Goal: Learn about a topic: Learn about a topic

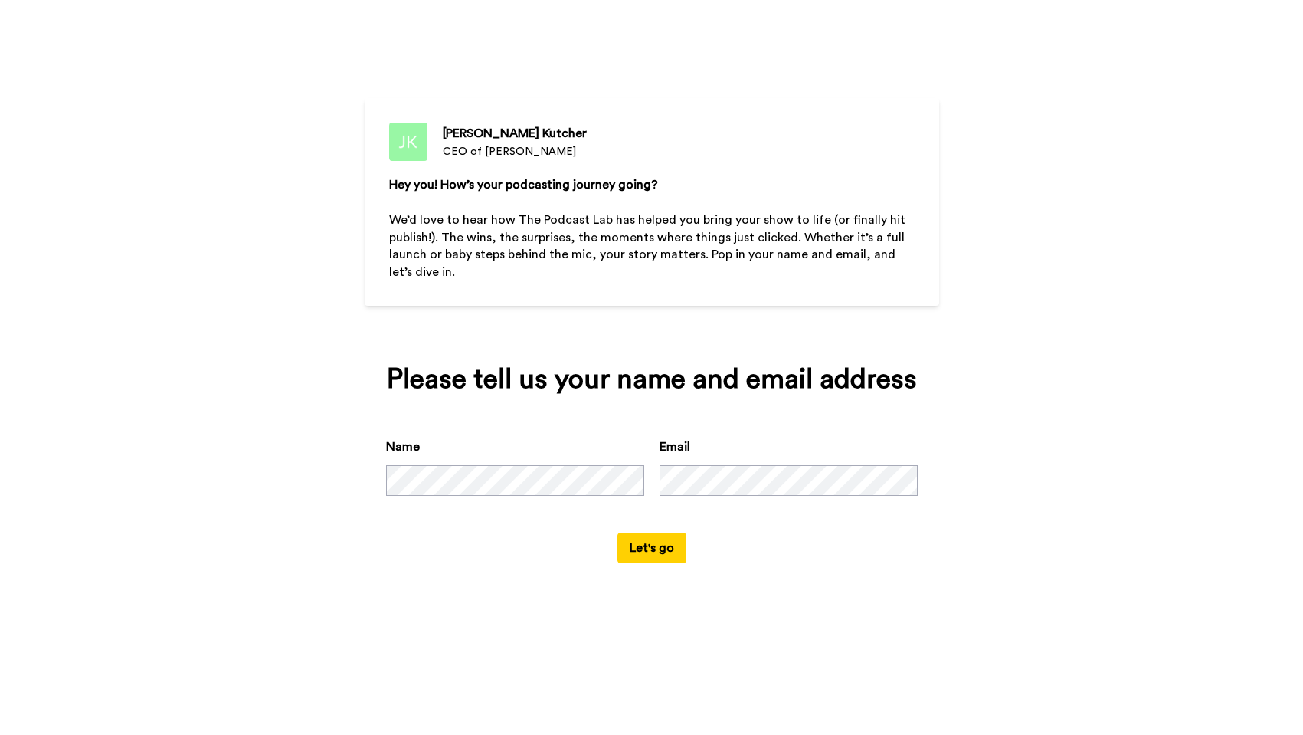
click at [651, 563] on button "Let's go" at bounding box center [651, 547] width 69 height 31
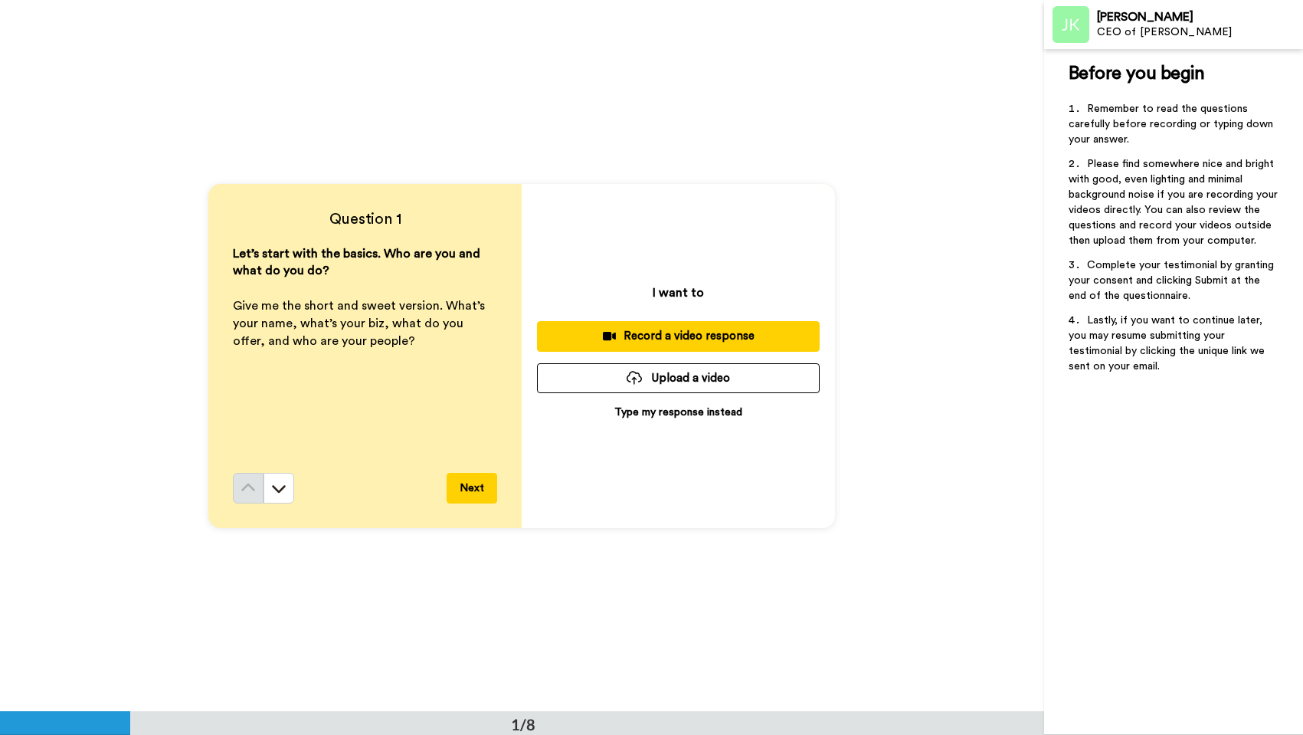
click at [455, 486] on button "Next" at bounding box center [472, 488] width 51 height 31
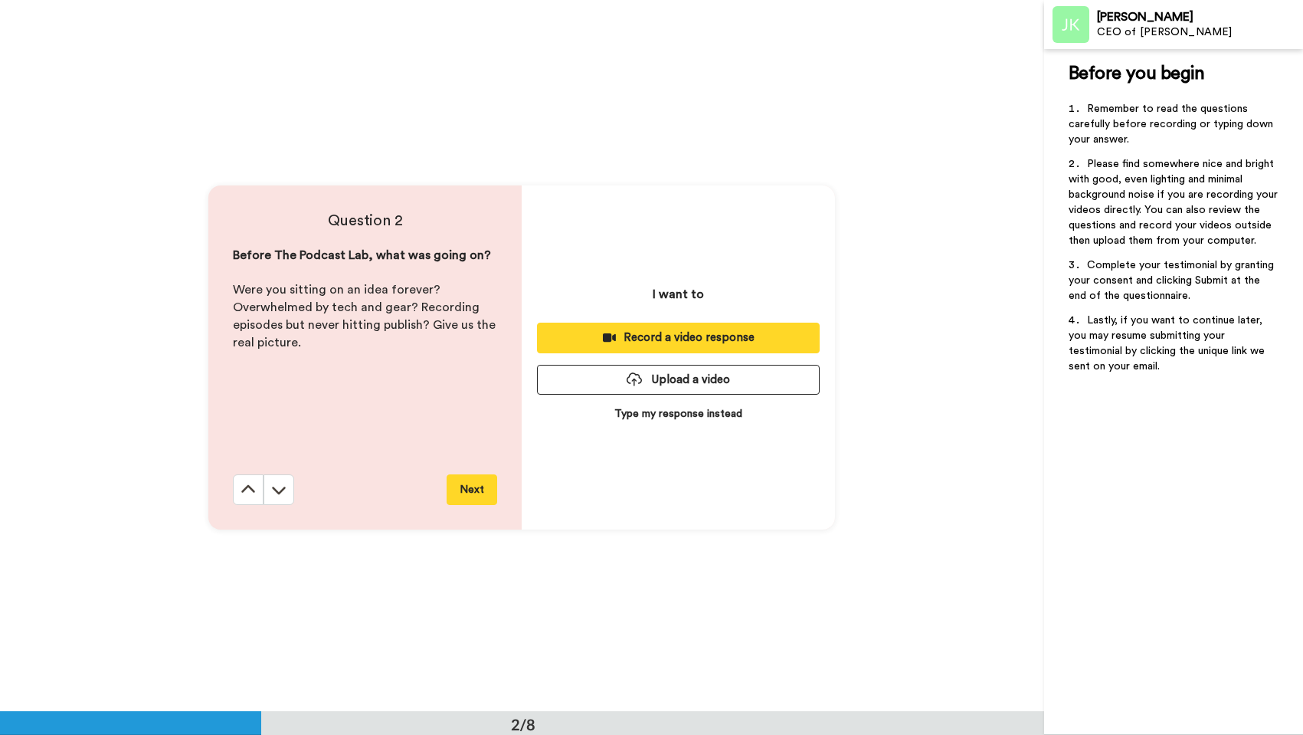
scroll to position [712, 0]
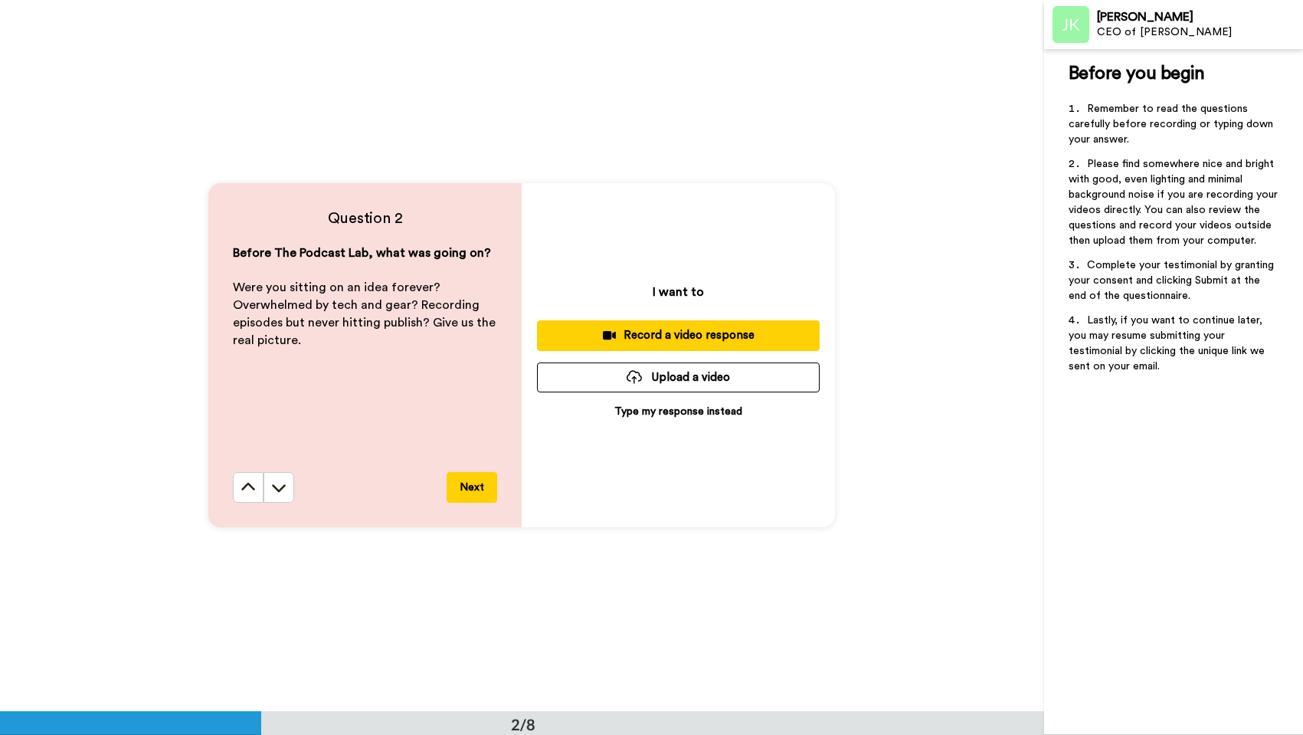
click at [476, 490] on button "Next" at bounding box center [472, 487] width 51 height 31
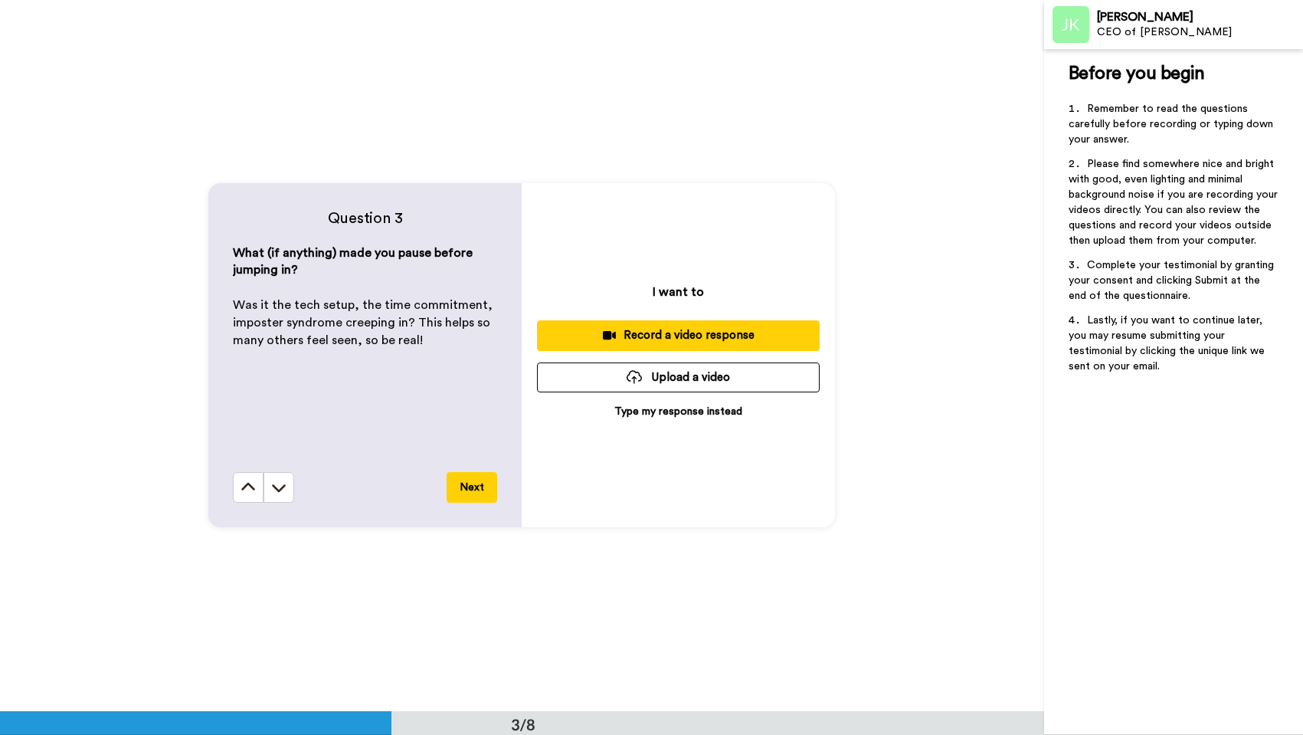
scroll to position [1423, 0]
click at [471, 486] on button "Next" at bounding box center [472, 487] width 51 height 31
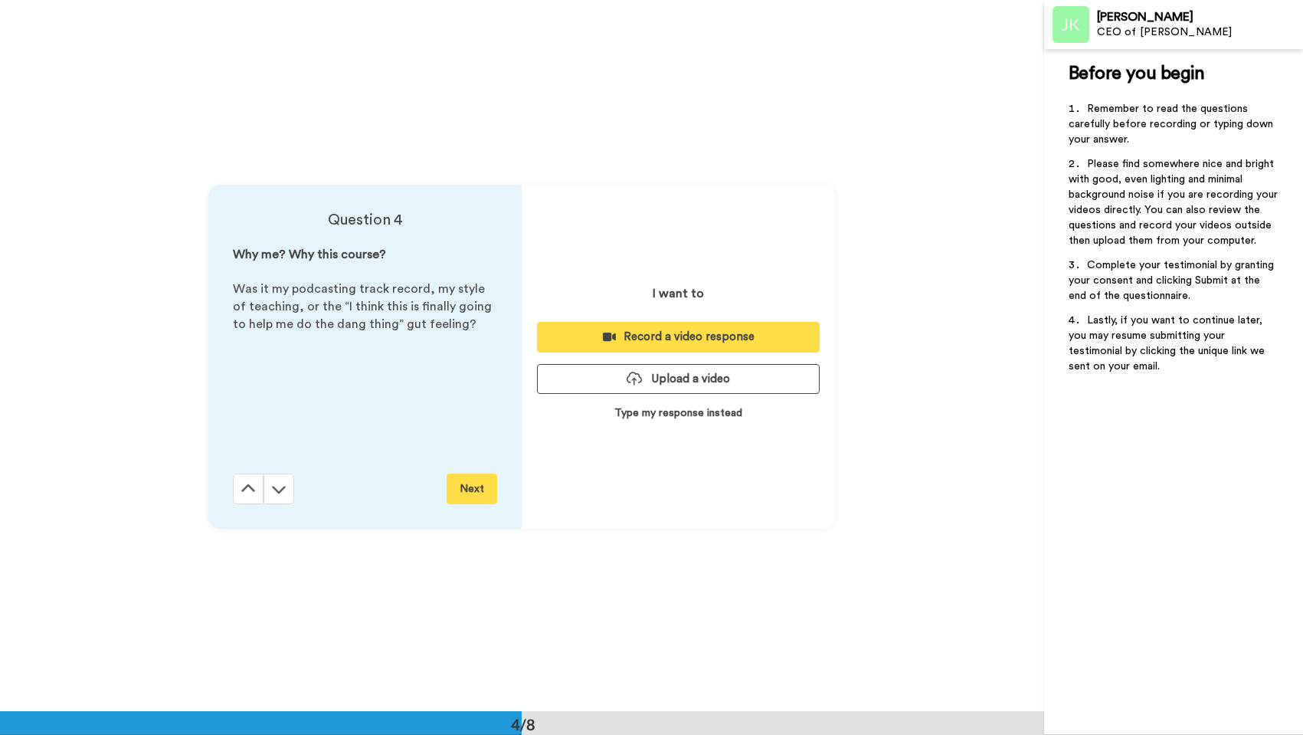
scroll to position [2133, 0]
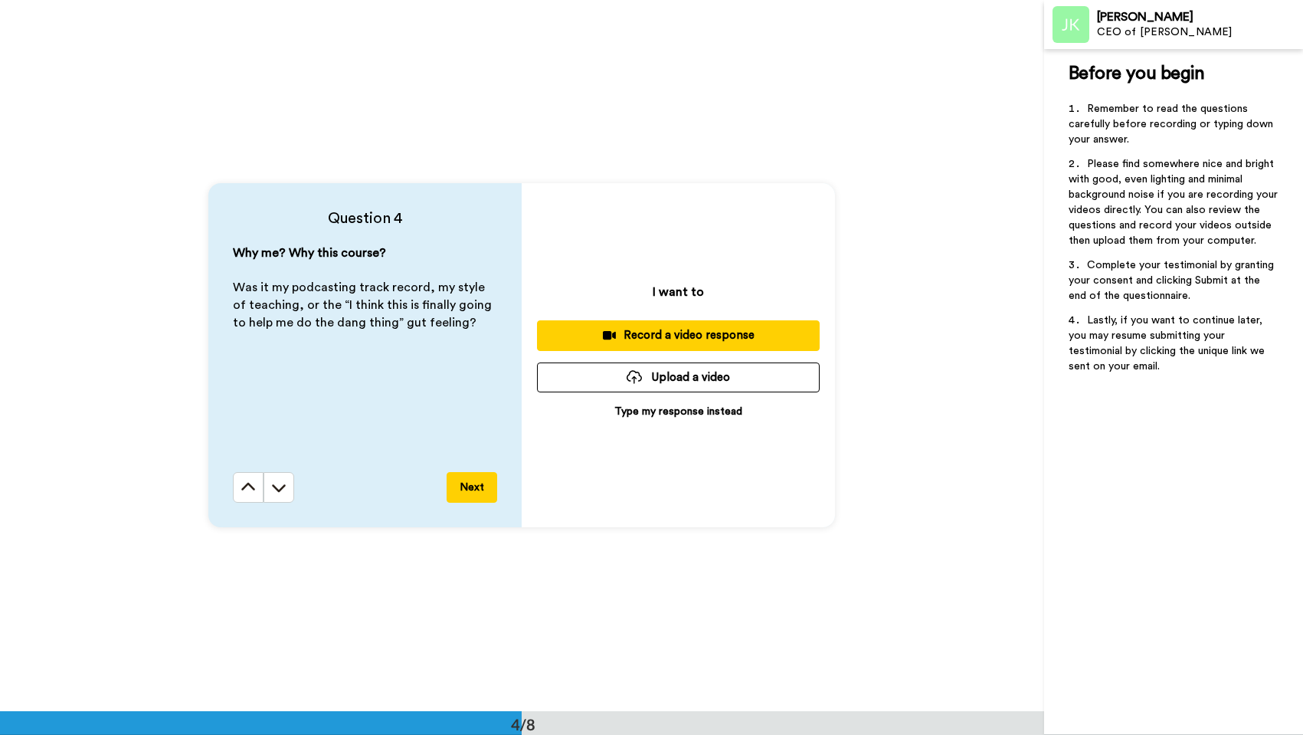
click at [465, 488] on button "Next" at bounding box center [472, 487] width 51 height 31
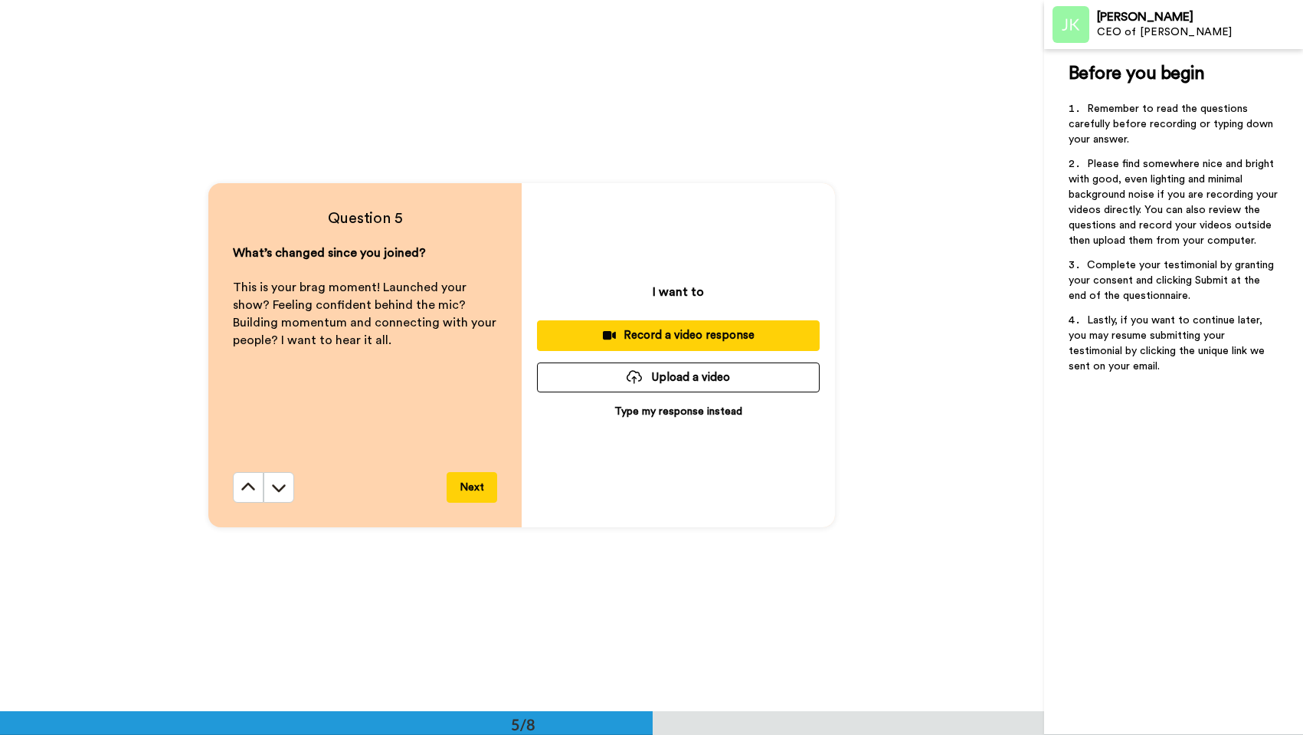
scroll to position [2844, 0]
click at [467, 489] on button "Next" at bounding box center [472, 487] width 51 height 31
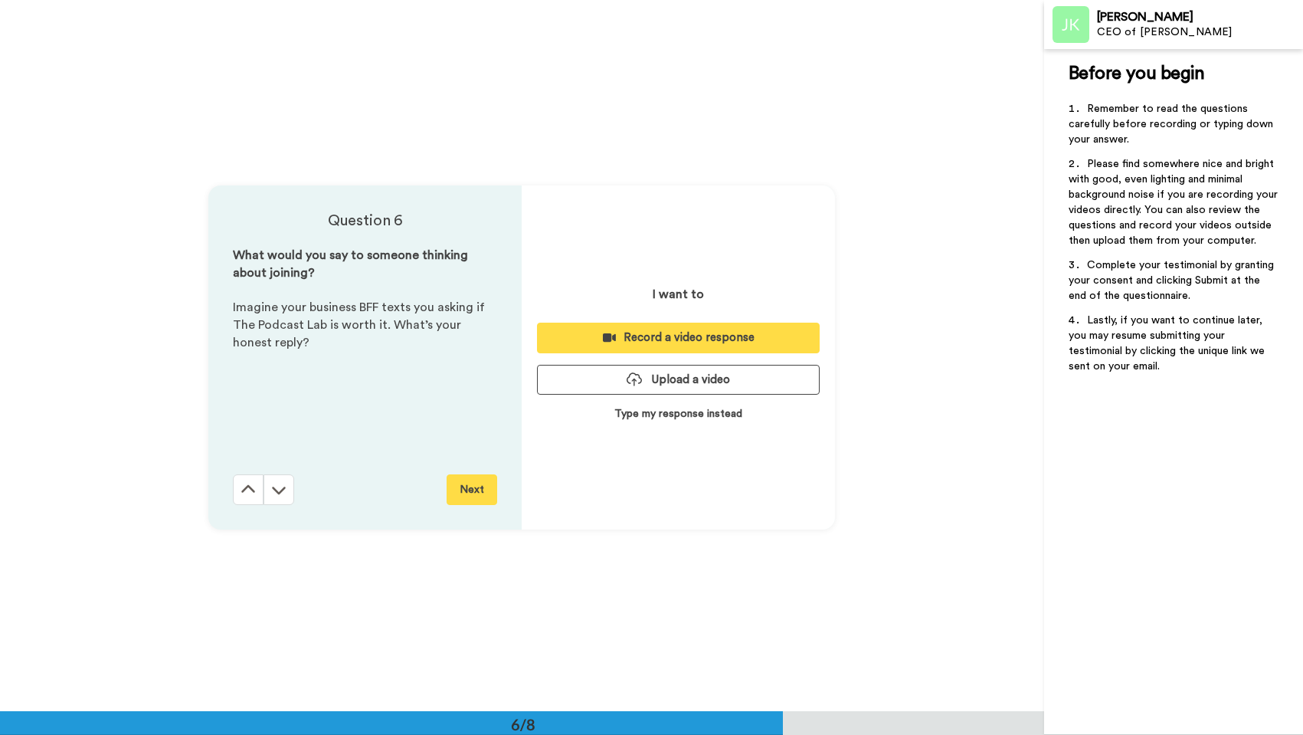
scroll to position [3555, 0]
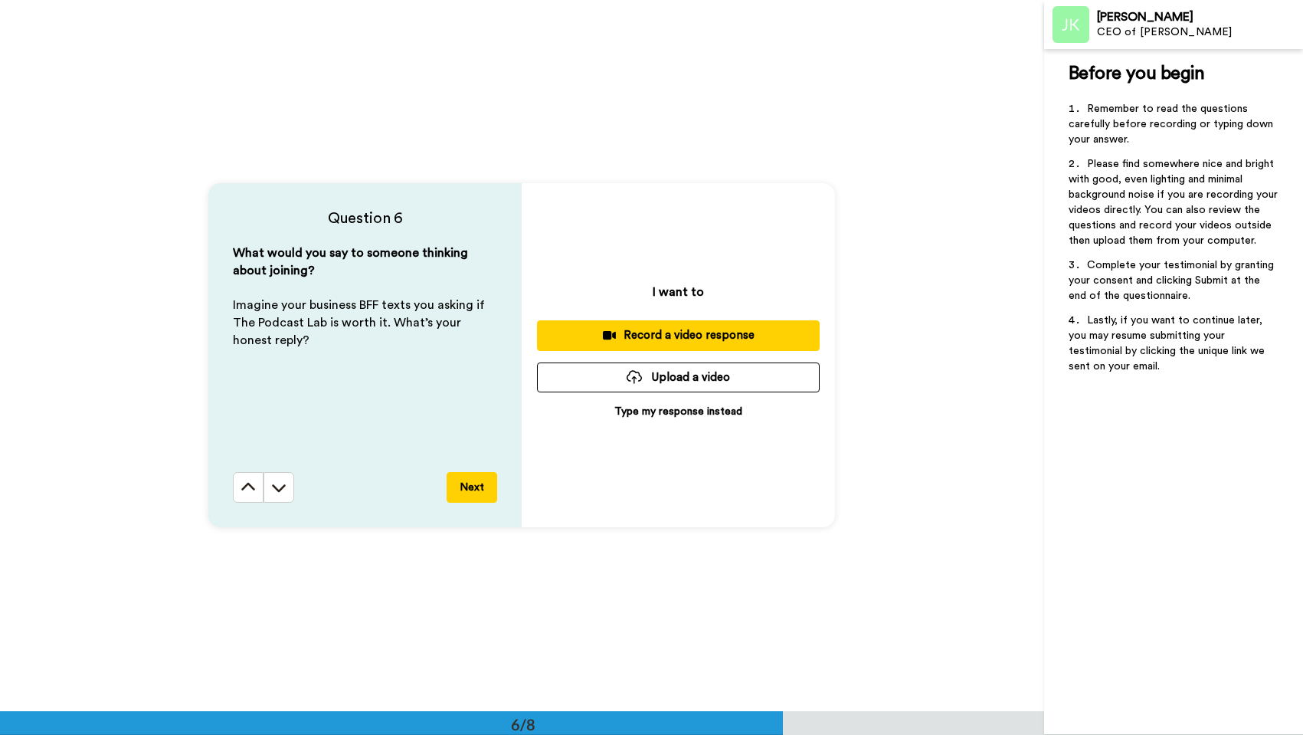
click at [467, 489] on button "Next" at bounding box center [472, 487] width 51 height 31
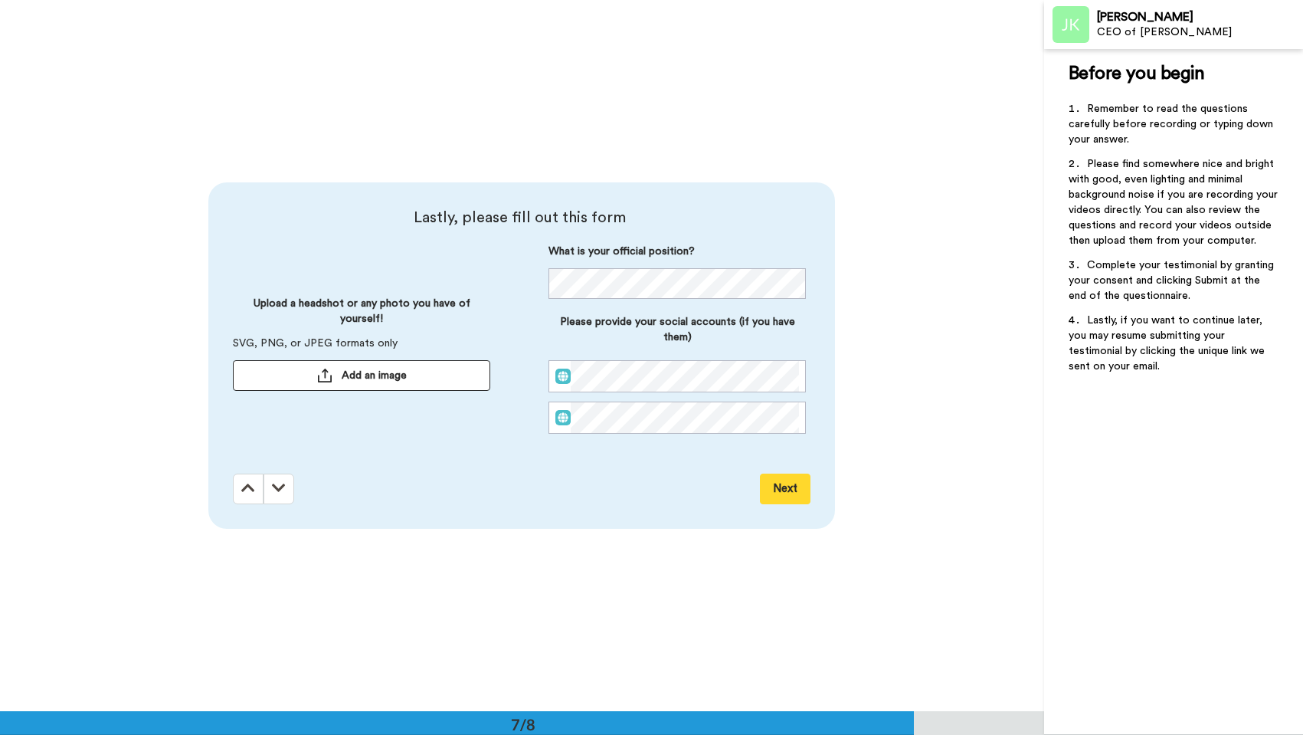
scroll to position [4266, 0]
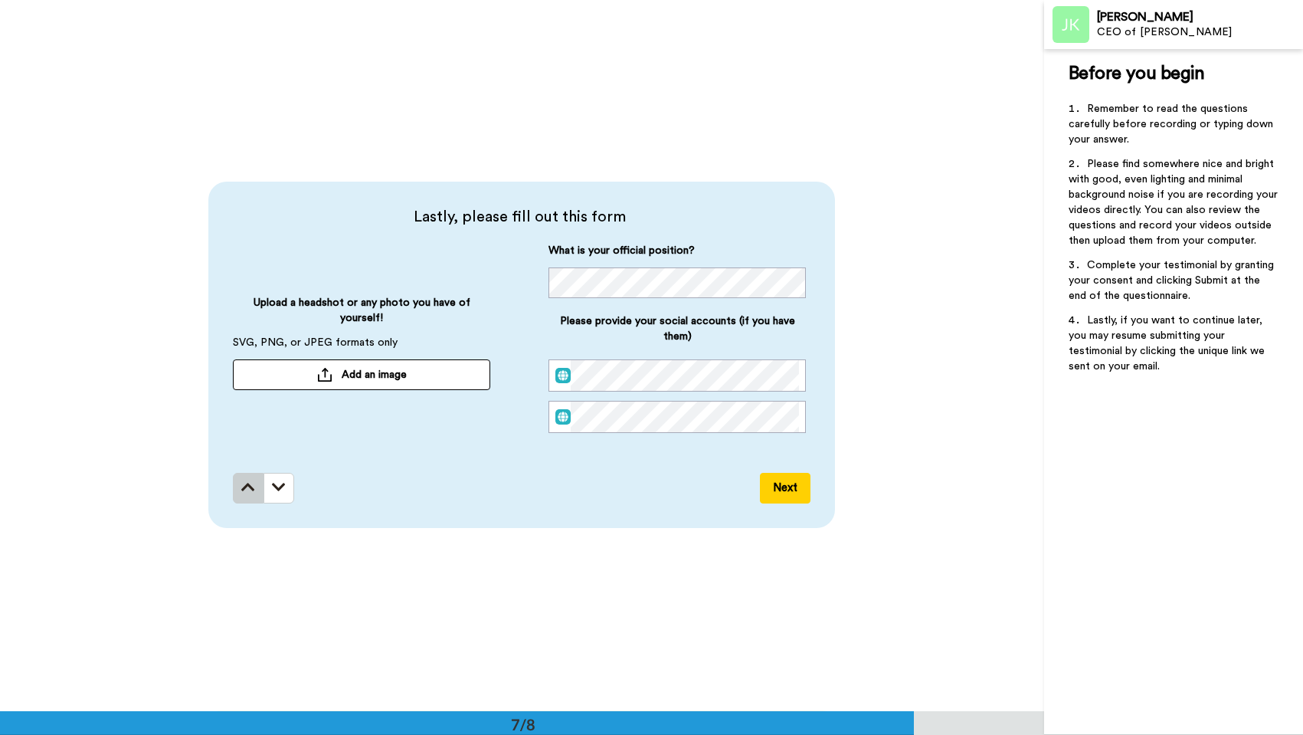
click at [235, 474] on button at bounding box center [248, 488] width 31 height 31
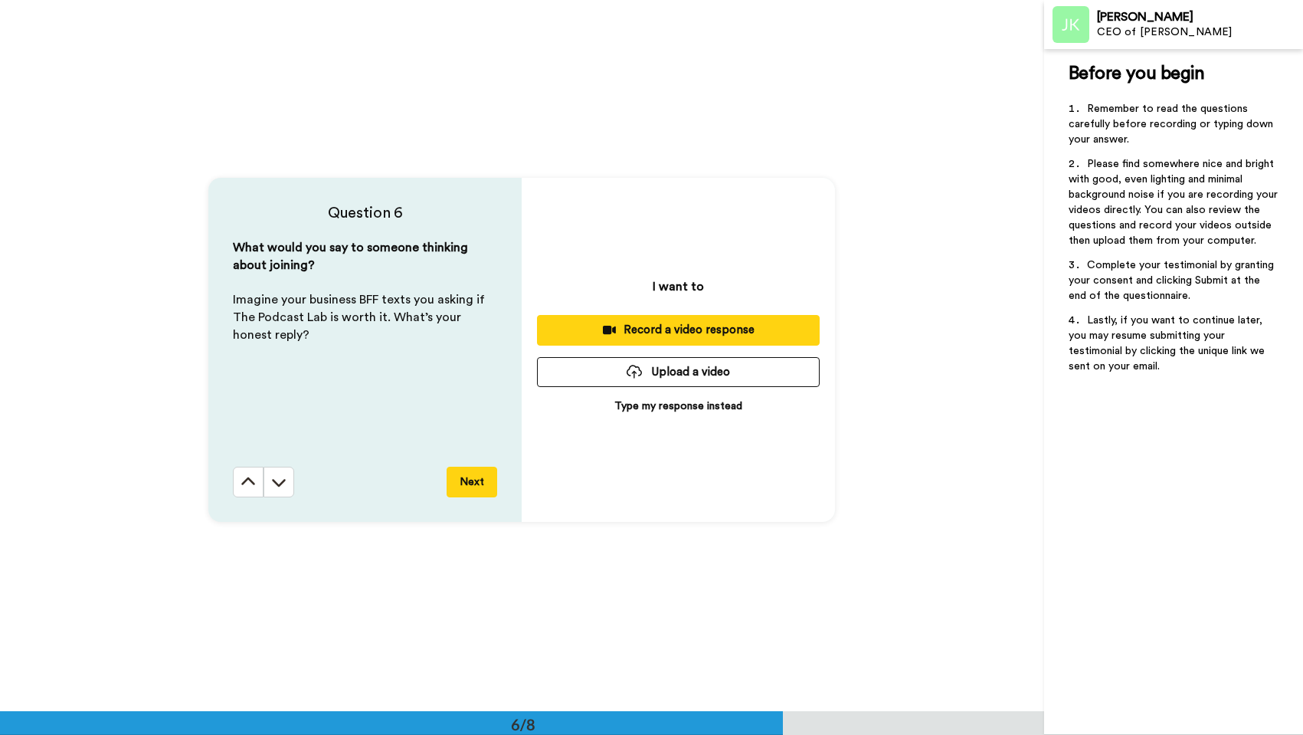
scroll to position [3555, 0]
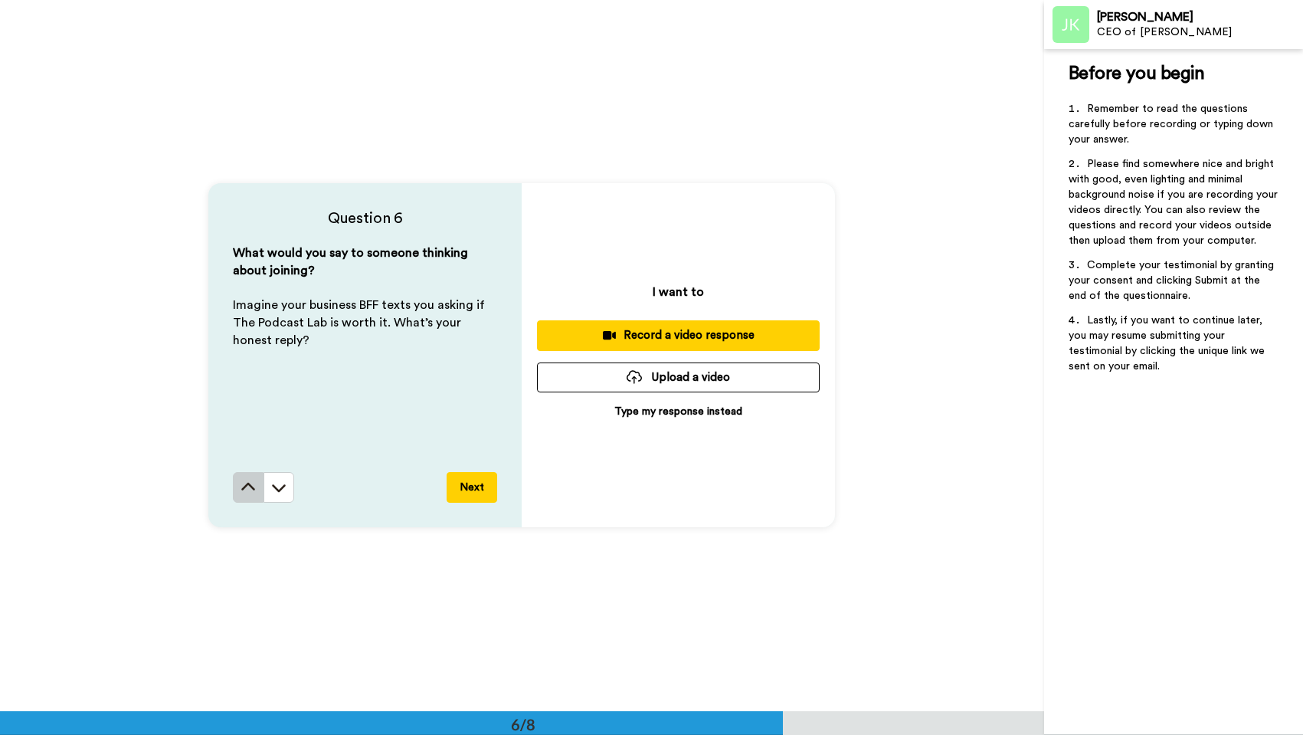
click at [241, 482] on icon at bounding box center [248, 487] width 15 height 15
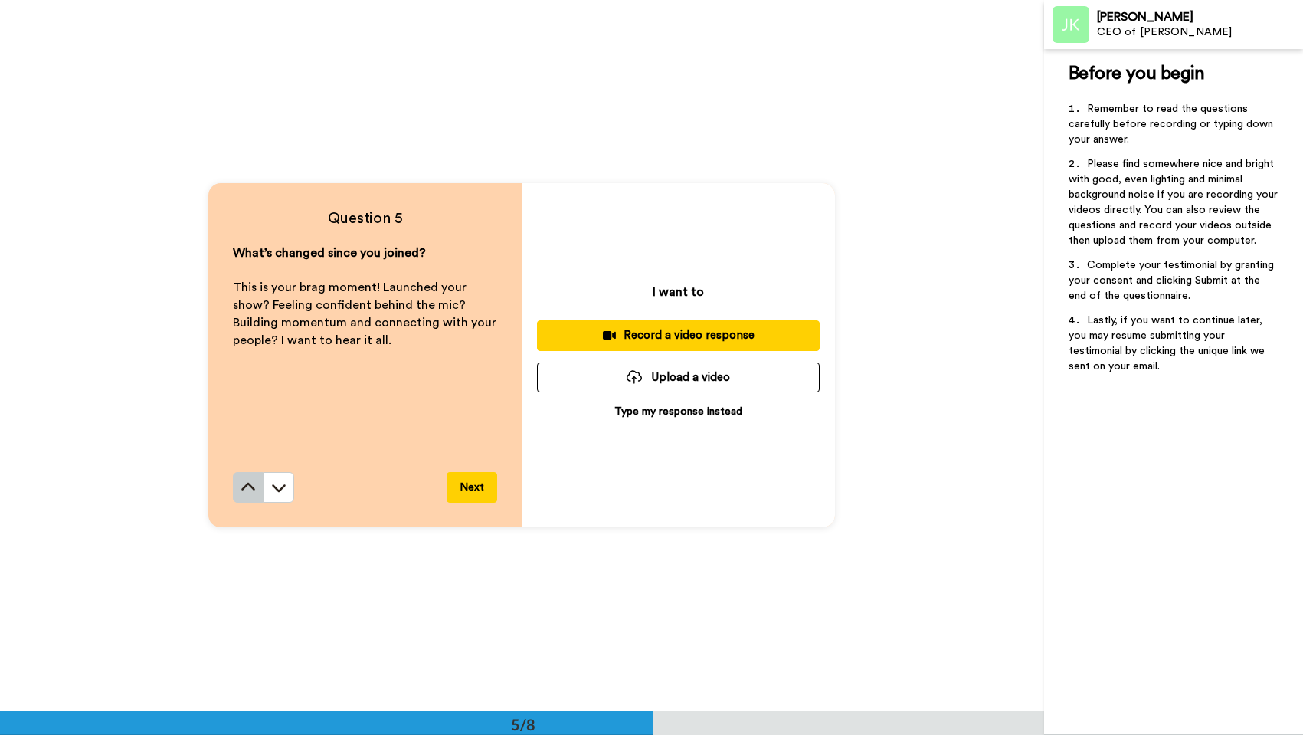
click at [241, 485] on icon at bounding box center [248, 487] width 15 height 15
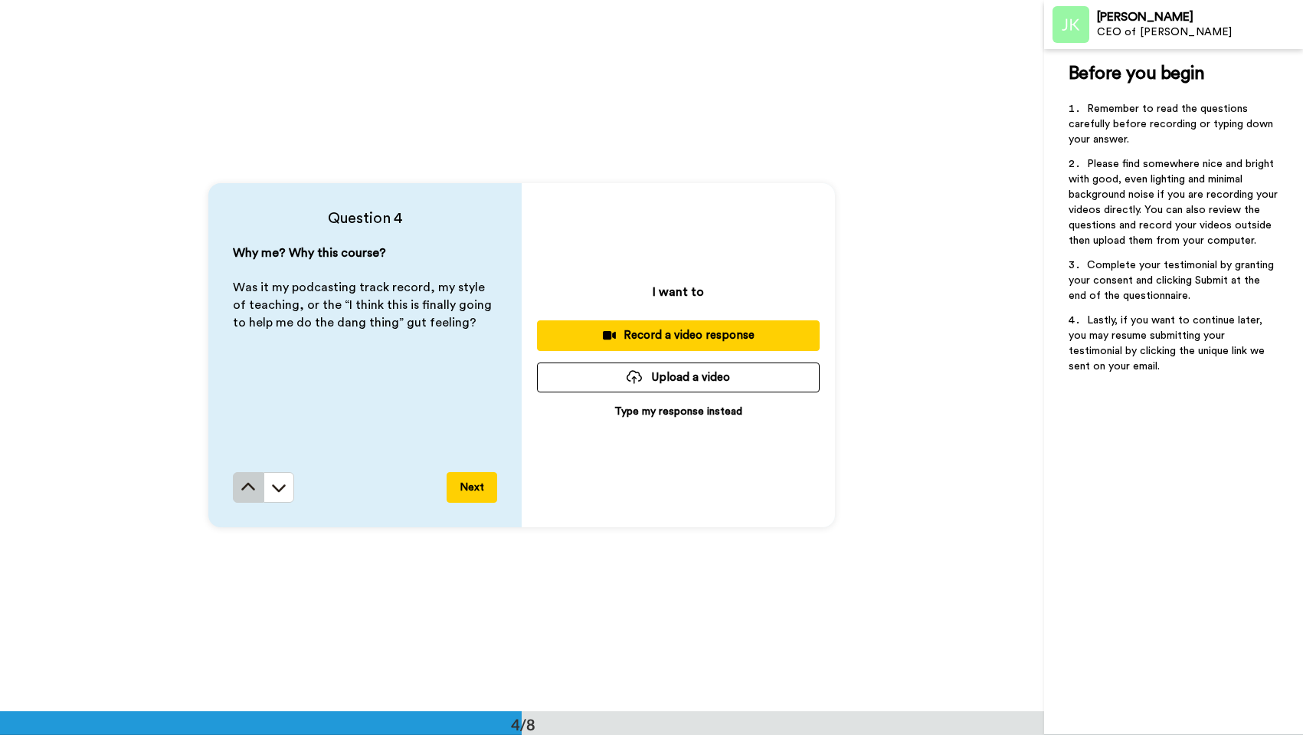
click at [242, 486] on icon at bounding box center [249, 487] width 14 height 8
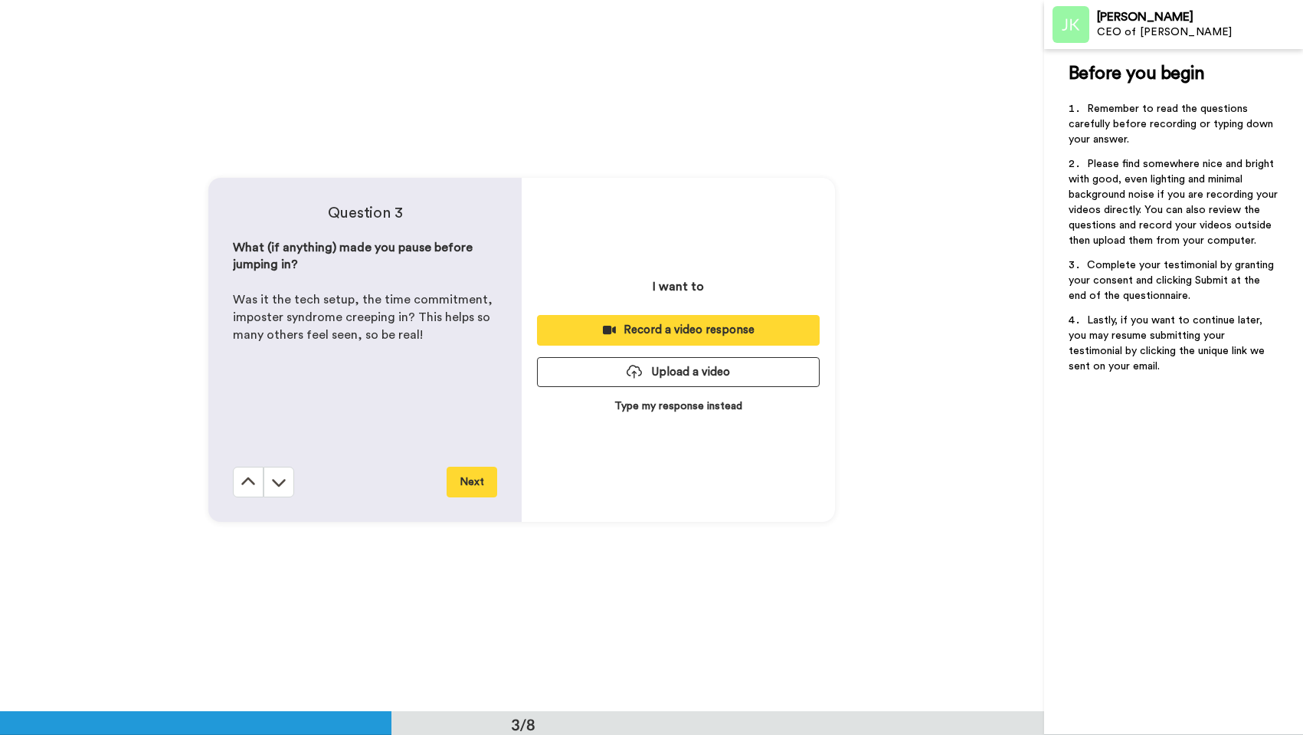
scroll to position [1423, 0]
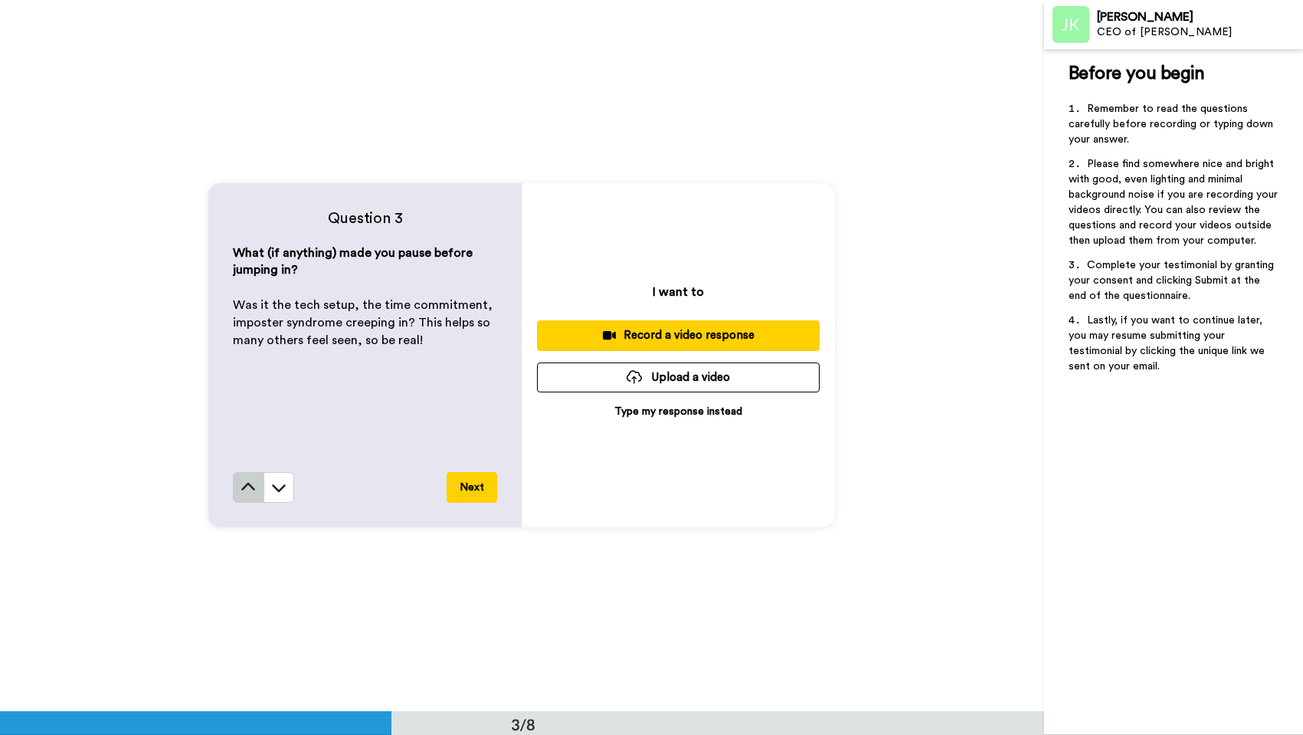
click at [242, 487] on icon at bounding box center [249, 487] width 14 height 8
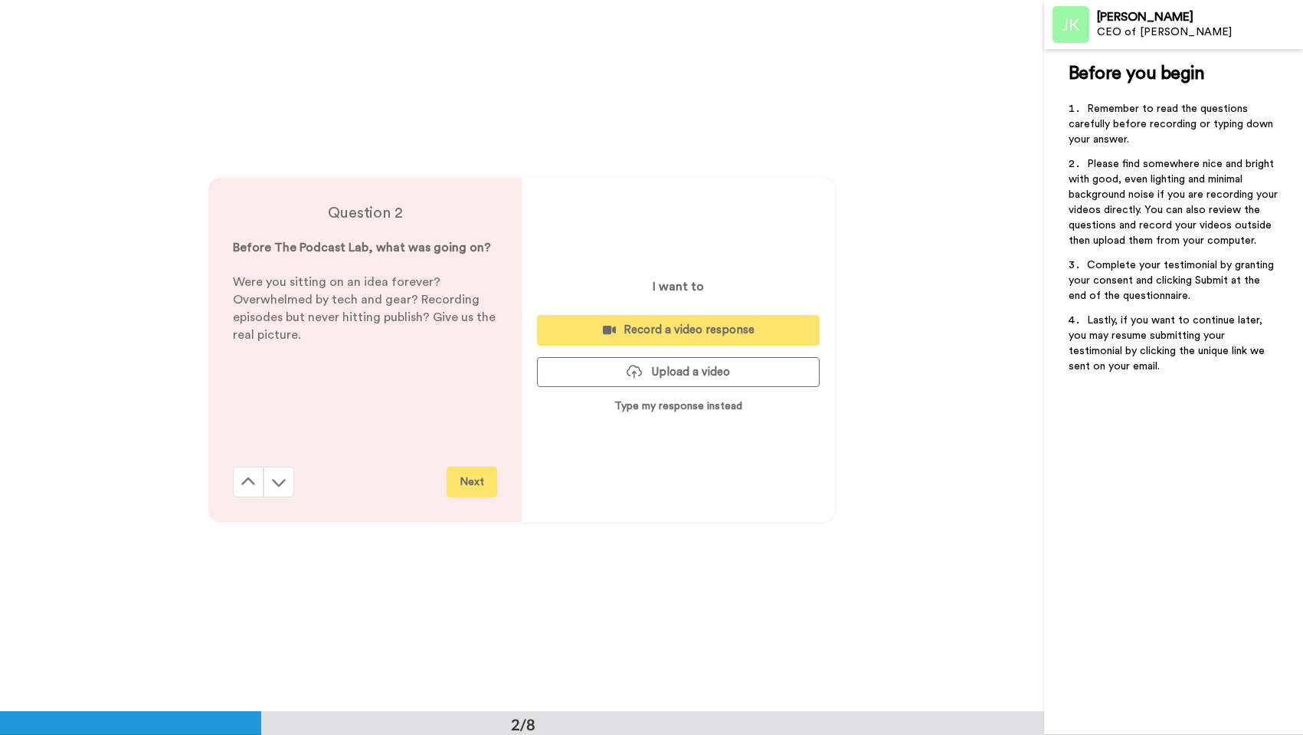
scroll to position [712, 0]
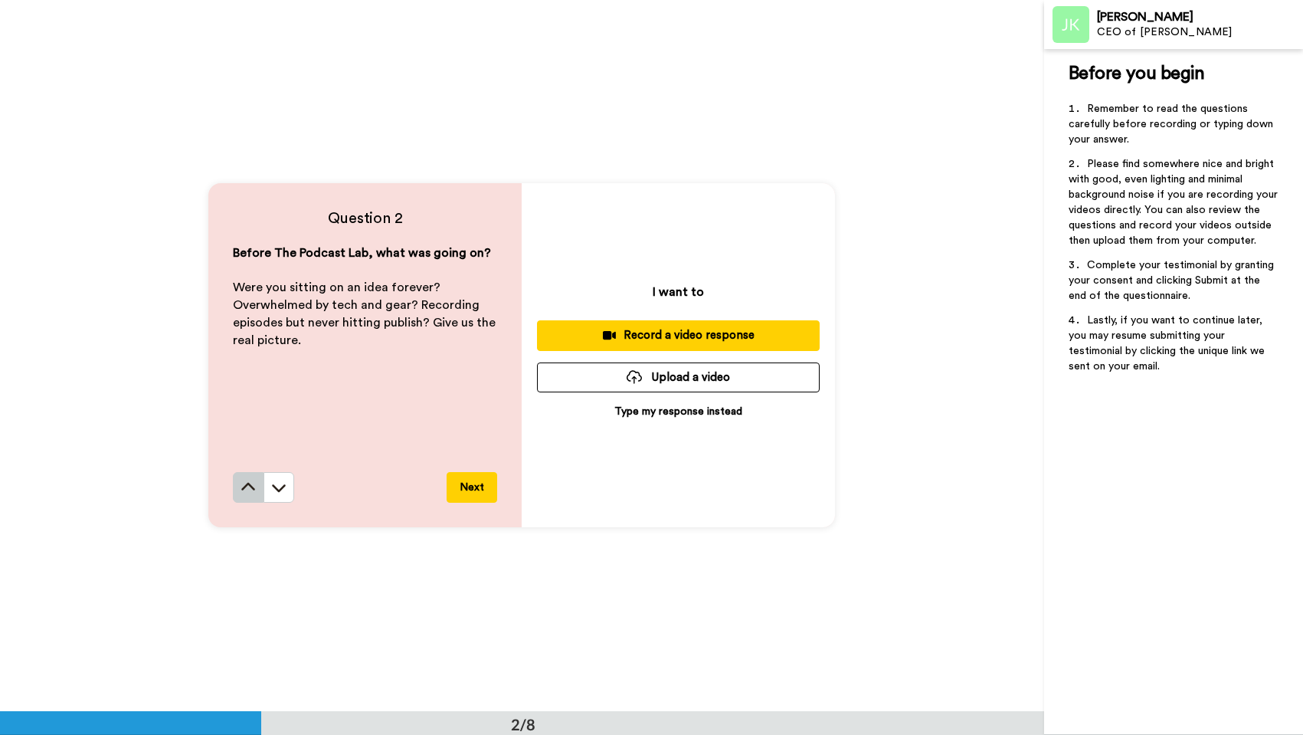
click at [242, 489] on icon at bounding box center [248, 487] width 15 height 15
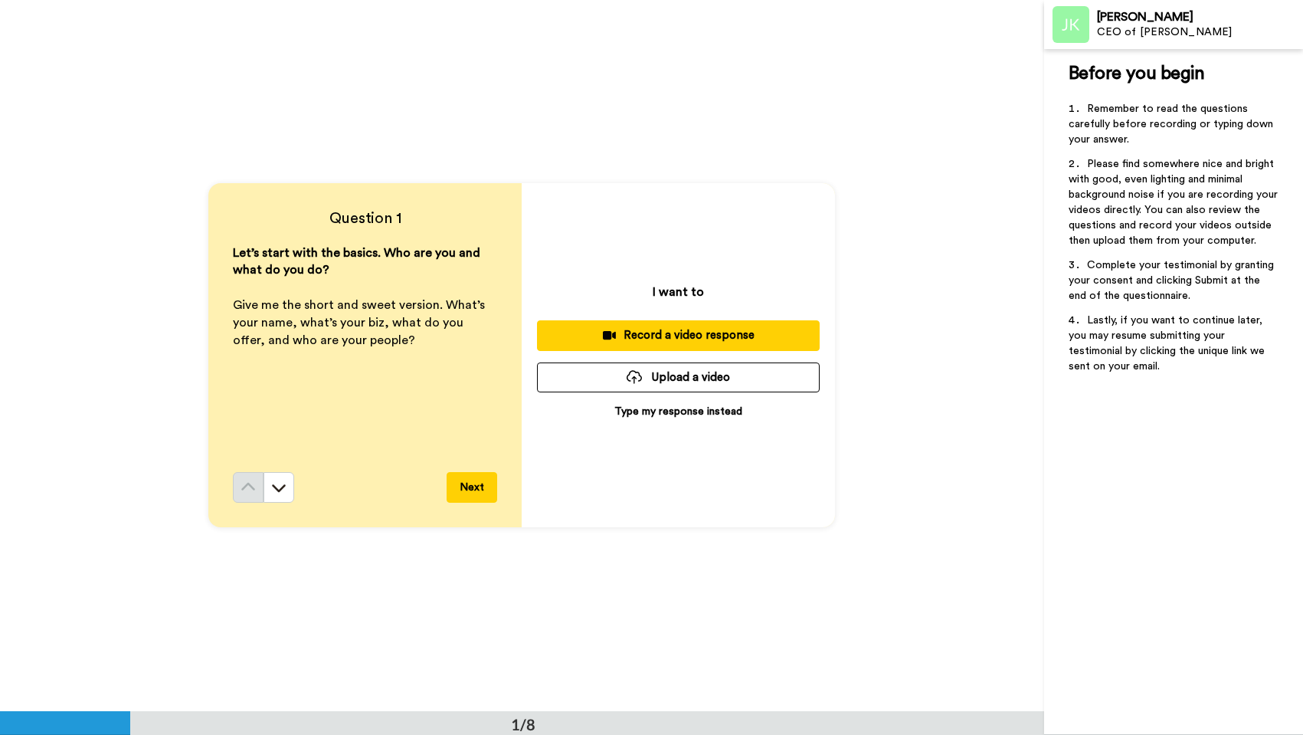
scroll to position [0, 0]
